Goal: Transaction & Acquisition: Download file/media

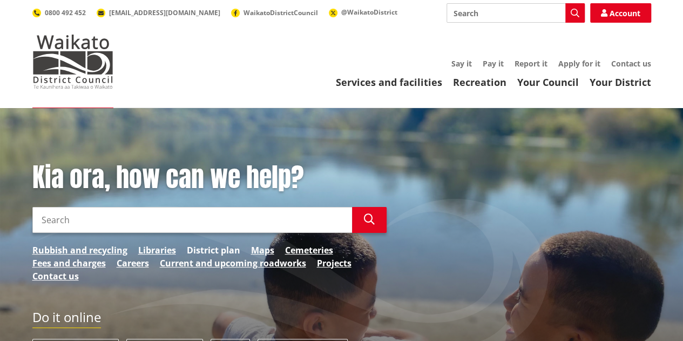
click at [203, 248] on link "District plan" at bounding box center [213, 250] width 53 height 13
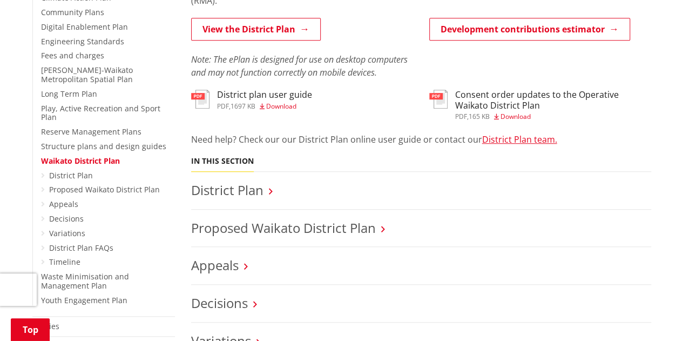
scroll to position [324, 0]
click at [214, 267] on link "Appeals" at bounding box center [215, 264] width 48 height 18
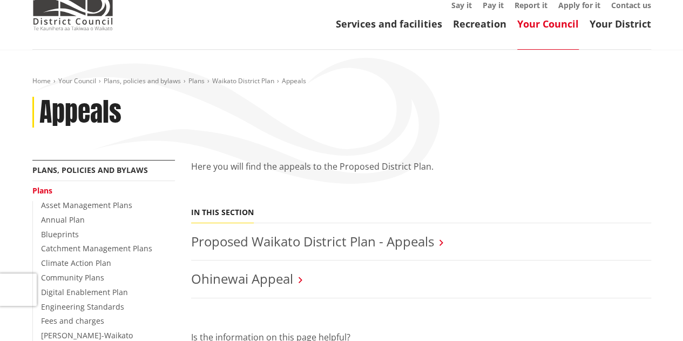
scroll to position [65, 0]
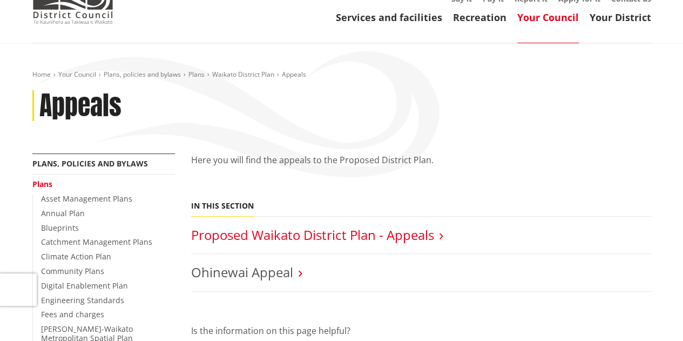
click at [236, 235] on link "Proposed Waikato District Plan - Appeals" at bounding box center [312, 235] width 243 height 18
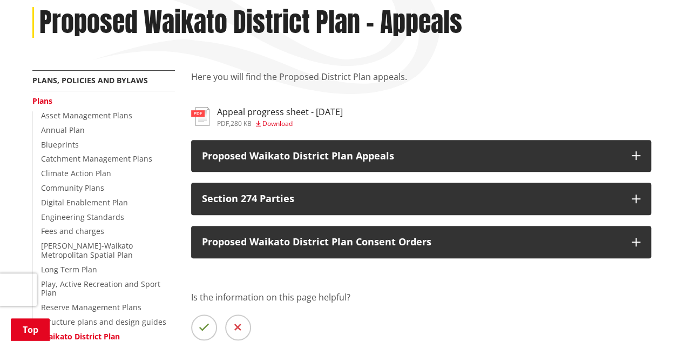
scroll to position [149, 0]
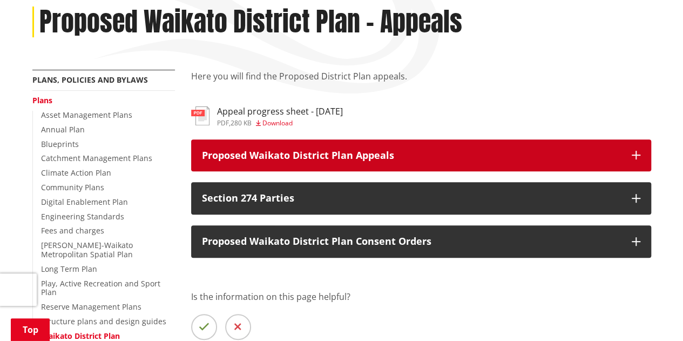
click at [278, 157] on p "Proposed Waikato District Plan Appeals" at bounding box center [411, 155] width 419 height 11
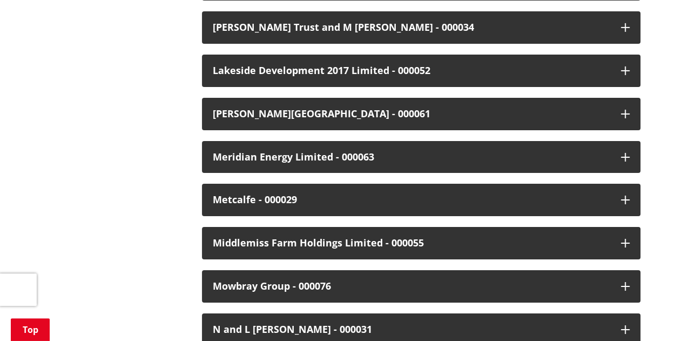
scroll to position [1800, 0]
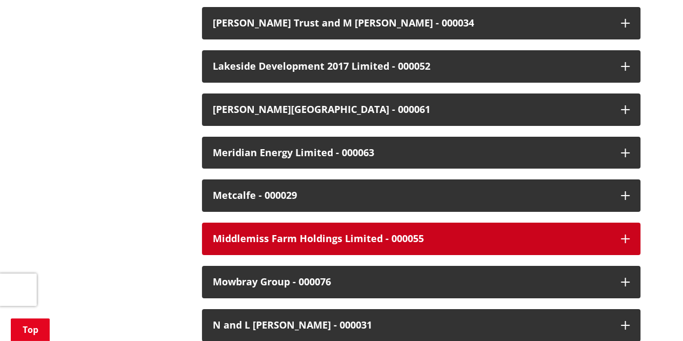
click at [267, 233] on div "Middlemiss Farm Holdings Limited - 000055" at bounding box center [412, 238] width 398 height 11
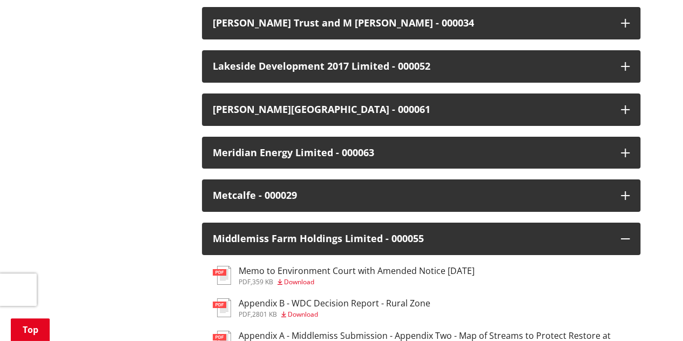
click at [304, 277] on span "Download" at bounding box center [299, 281] width 30 height 9
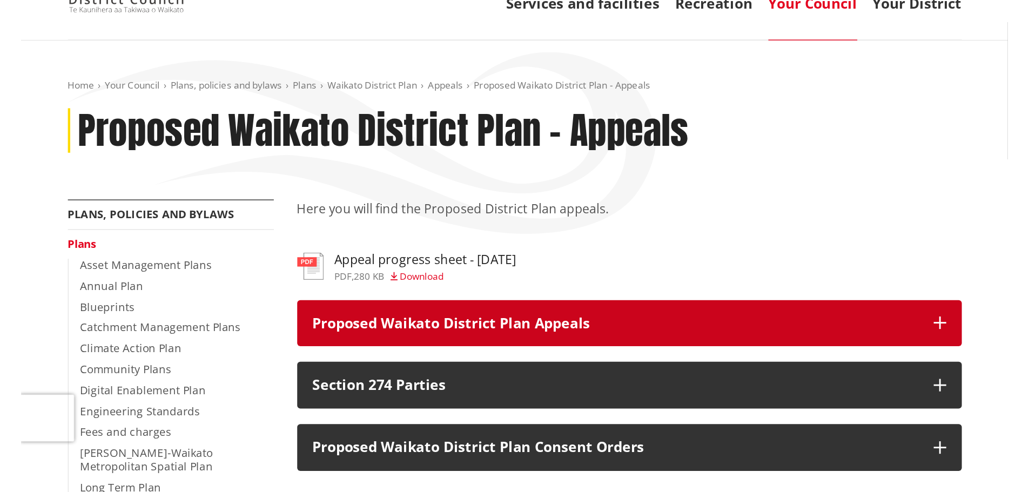
scroll to position [80, 0]
